Goal: Find specific page/section: Find specific page/section

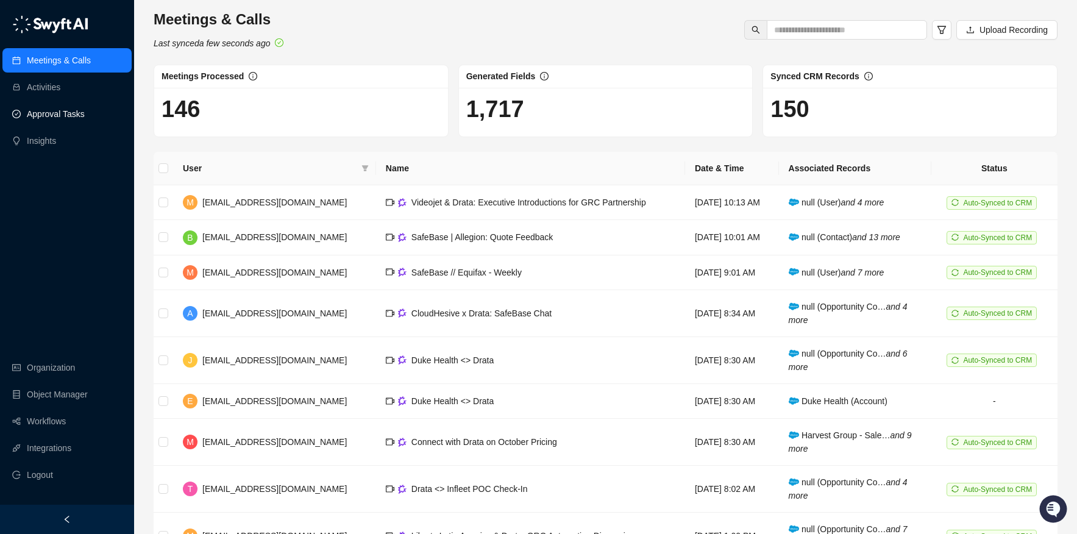
click at [51, 119] on link "Approval Tasks" at bounding box center [56, 114] width 58 height 24
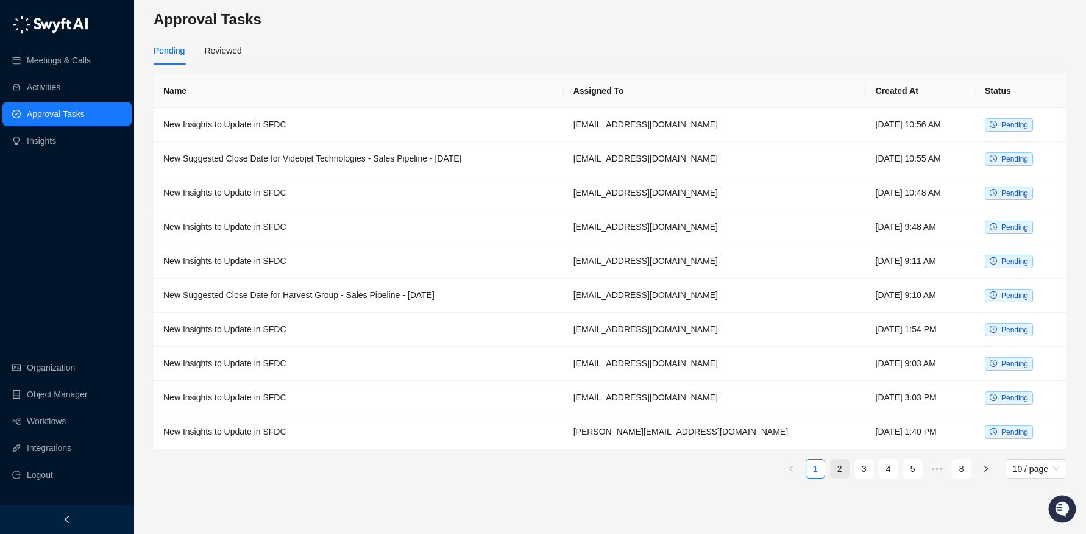
click at [847, 461] on link "2" at bounding box center [840, 469] width 18 height 18
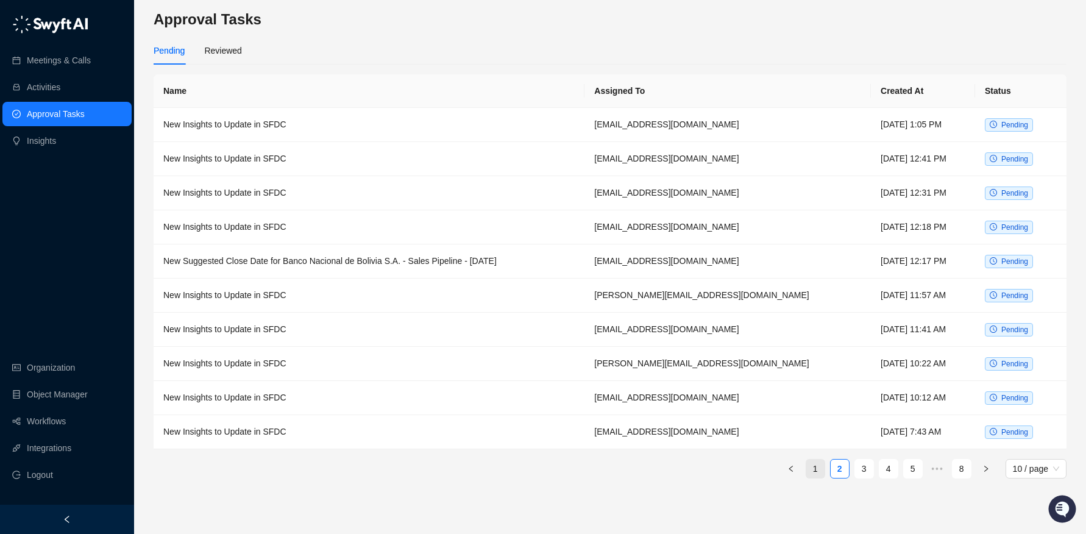
click at [807, 464] on link "1" at bounding box center [815, 469] width 18 height 18
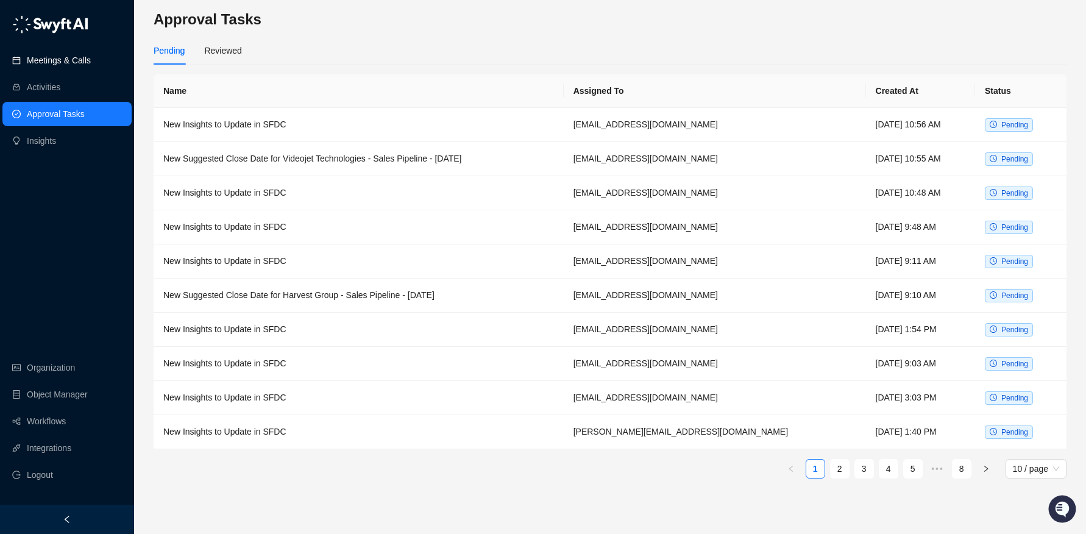
click at [36, 54] on link "Meetings & Calls" at bounding box center [59, 60] width 64 height 24
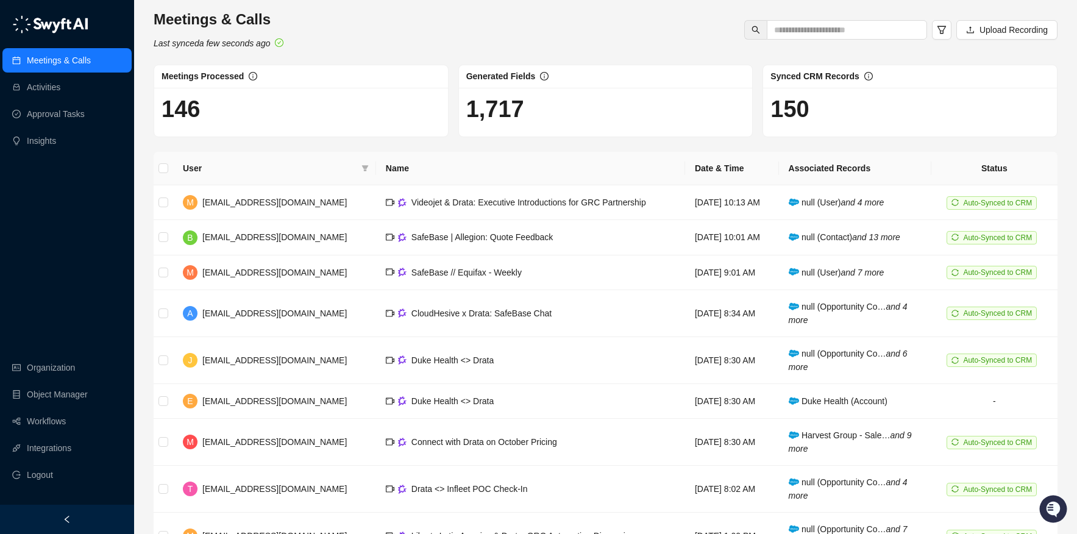
click at [138, 269] on div "Meetings & Calls Last synced a few seconds ago Upload Recording Meetings Proces…" at bounding box center [605, 334] width 943 height 669
click at [140, 301] on div "Meetings & Calls Last synced a few seconds ago Upload Recording Meetings Proces…" at bounding box center [605, 334] width 943 height 669
